Goal: Task Accomplishment & Management: Use online tool/utility

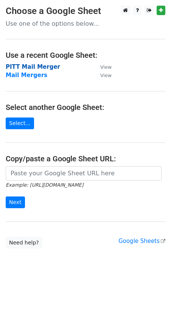
click at [20, 65] on strong "PITT Mail Merger" at bounding box center [33, 66] width 54 height 7
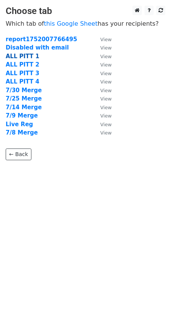
click at [21, 55] on strong "ALL PITT 1" at bounding box center [23, 56] width 34 height 7
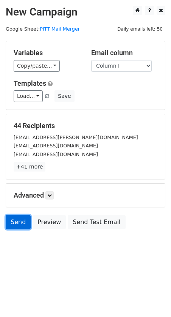
click at [20, 221] on link "Send" at bounding box center [18, 222] width 25 height 14
